Goal: Task Accomplishment & Management: Manage account settings

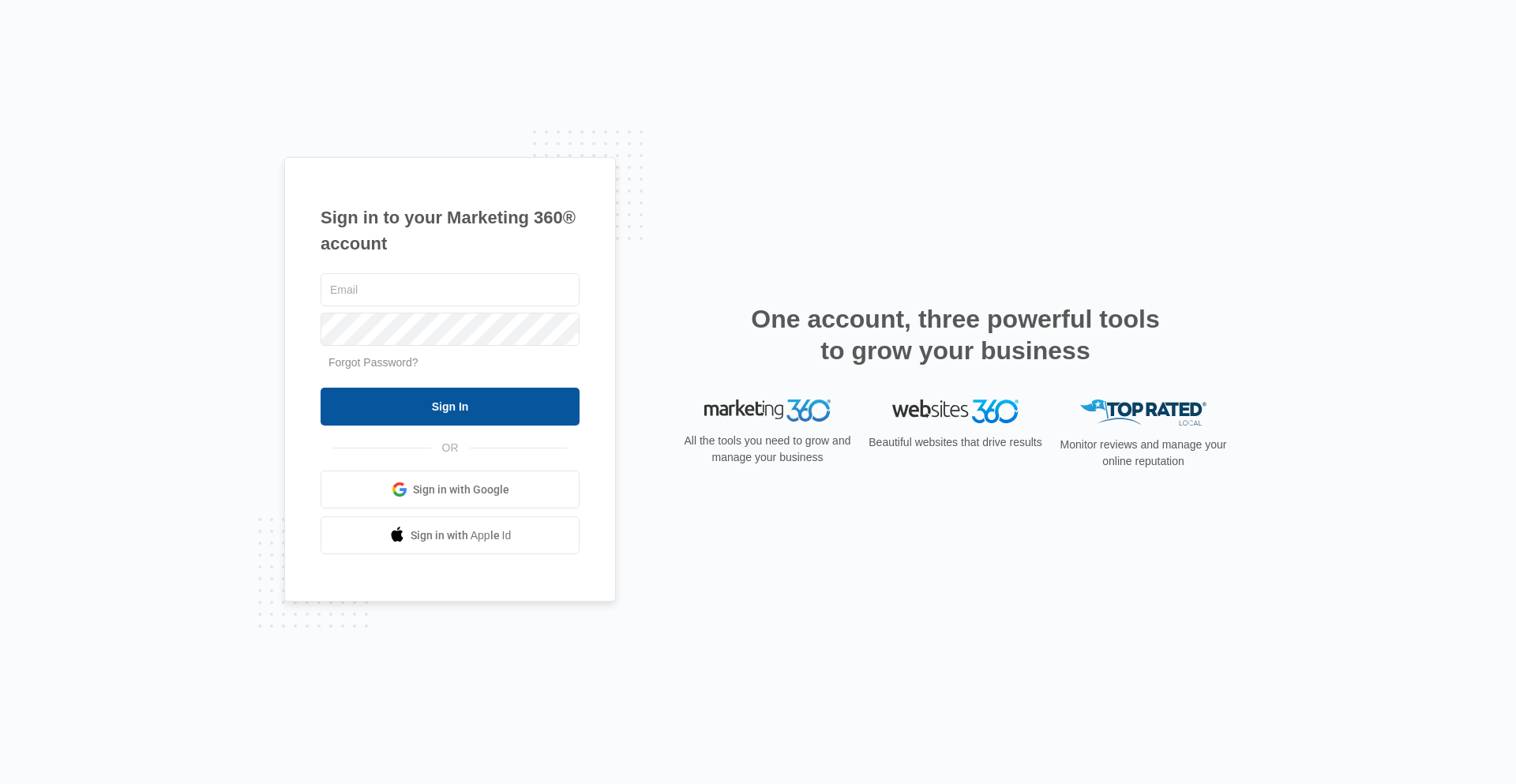
type input "[EMAIL_ADDRESS][DOMAIN_NAME]"
click at [450, 405] on input "Sign In" at bounding box center [449, 407] width 259 height 38
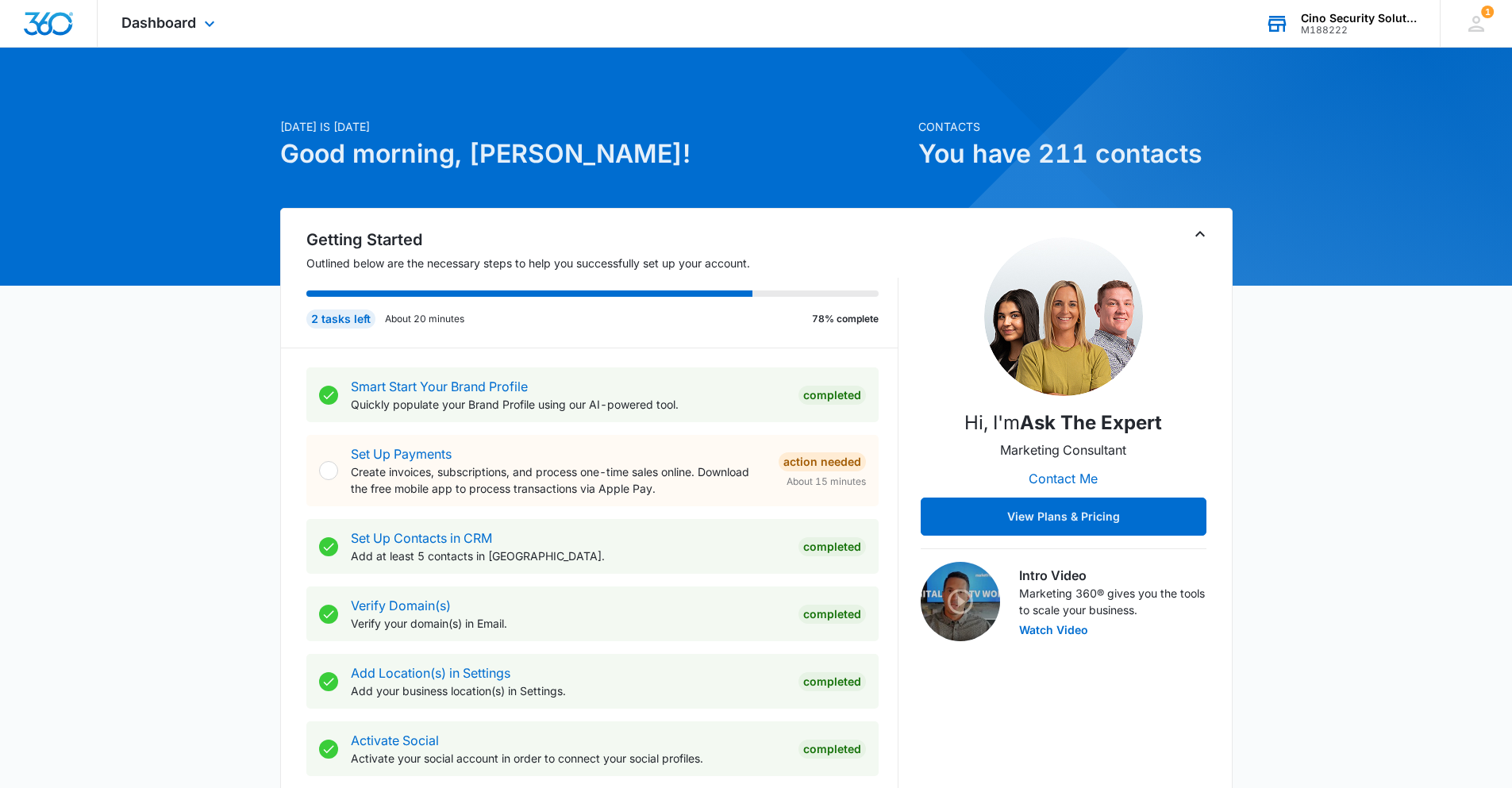
click at [1340, 29] on div "M188222" at bounding box center [1358, 30] width 116 height 11
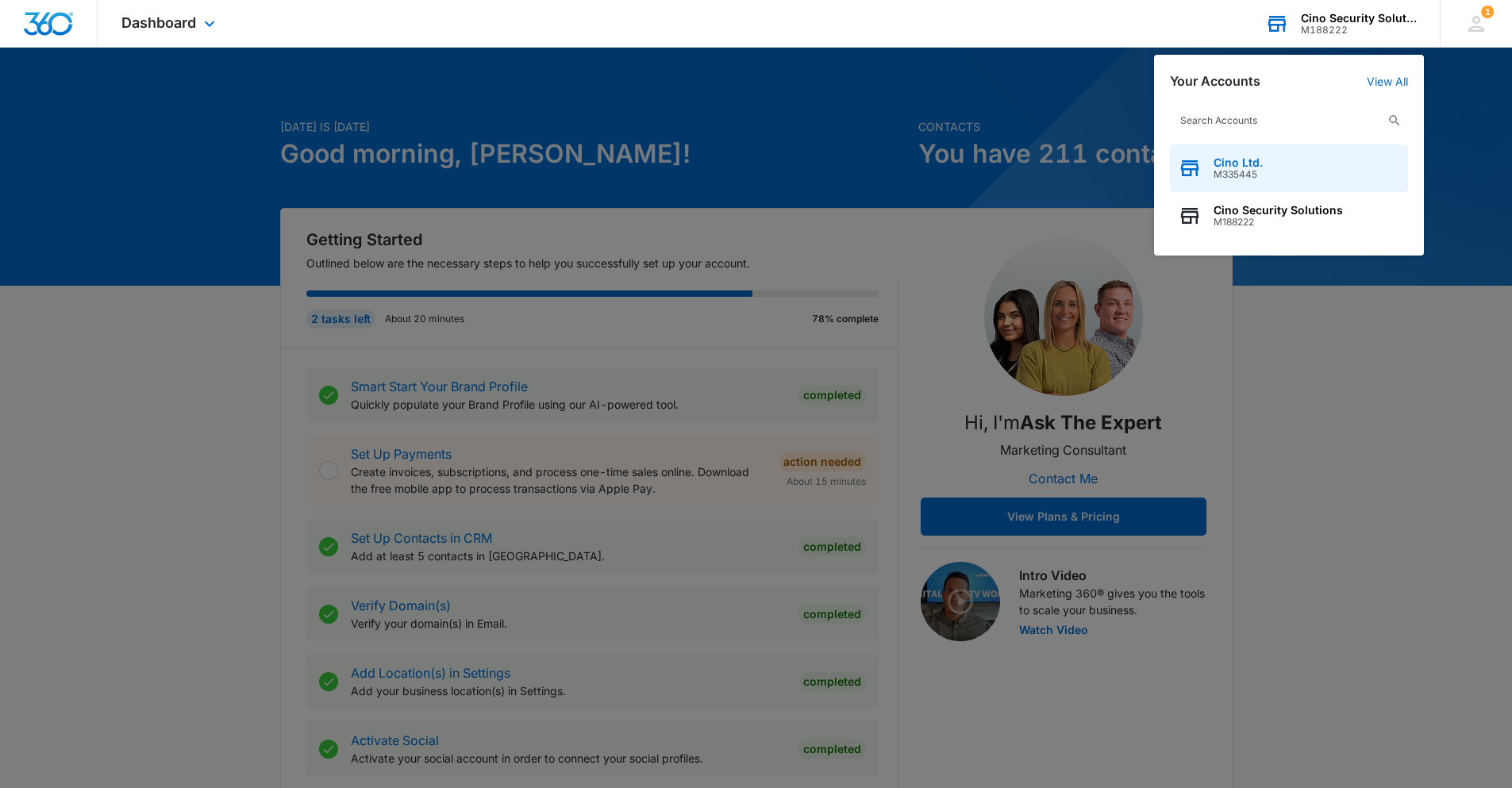
click at [1240, 172] on span "M335445" at bounding box center [1239, 175] width 49 height 11
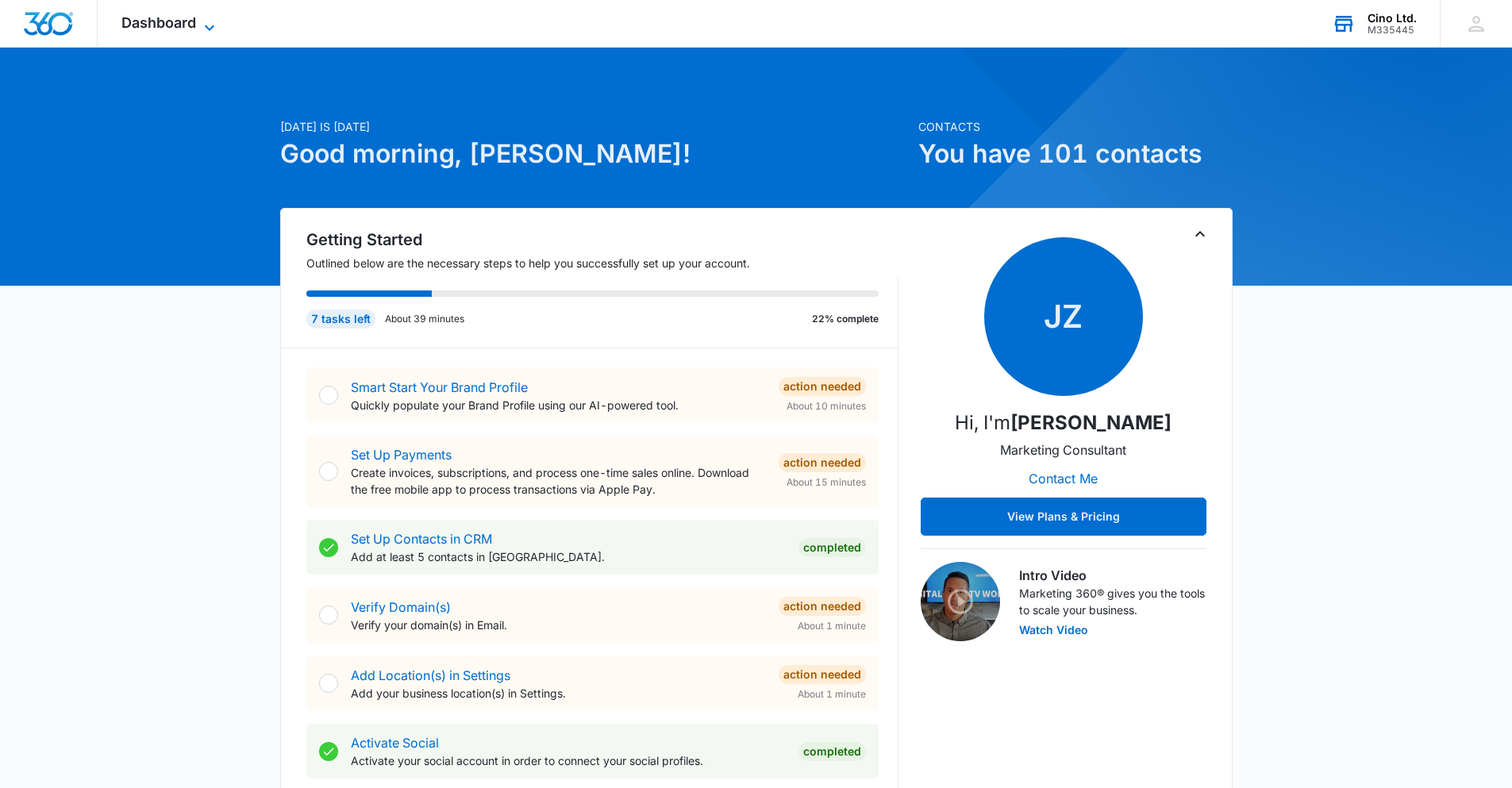
click at [207, 21] on icon at bounding box center [209, 27] width 19 height 19
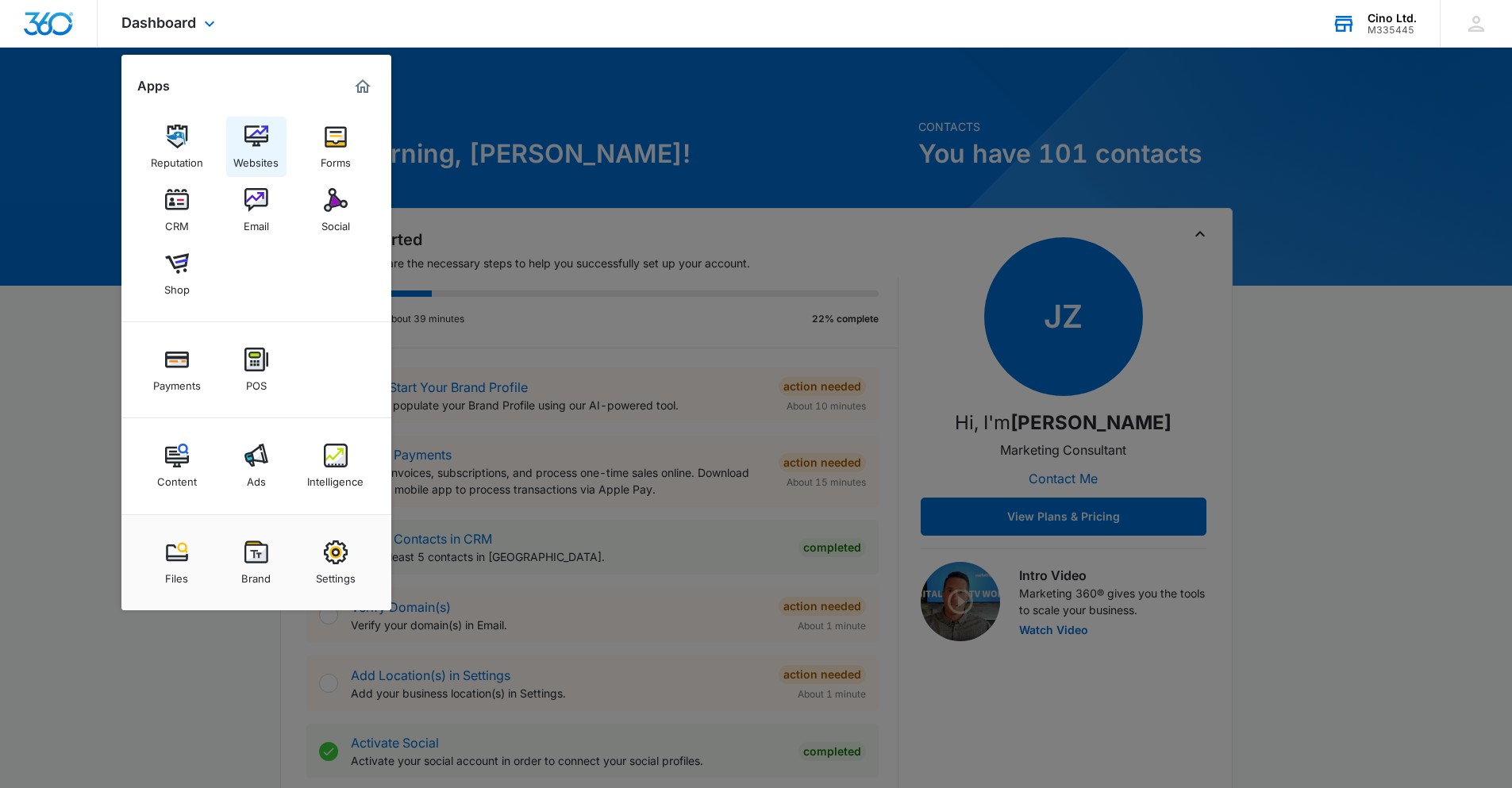
click at [260, 133] on img at bounding box center [256, 136] width 24 height 24
